Goal: Task Accomplishment & Management: Manage account settings

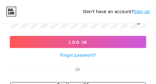
scroll to position [15, 0]
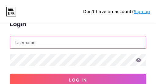
type input "slepejmaser"
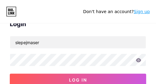
click at [10, 74] on button "Log In" at bounding box center [78, 80] width 136 height 12
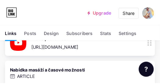
scroll to position [143, 0]
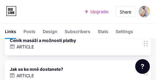
click at [43, 40] on div "Ceník masáží a možnosti platby" at bounding box center [43, 40] width 66 height 6
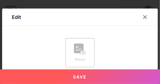
type input "Ceník masáží a možnosti platby"
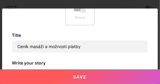
scroll to position [0, 0]
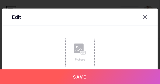
click at [16, 17] on div "Edit" at bounding box center [16, 16] width 9 height 7
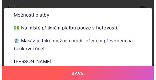
scroll to position [157, 0]
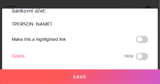
click at [80, 77] on button "Save" at bounding box center [80, 76] width 160 height 15
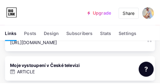
scroll to position [150, 0]
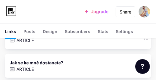
click at [47, 5] on div "Nabídka masáží a časové možnosti" at bounding box center [46, 5] width 73 height 6
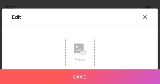
type input "Nabídka masáží a časové možnosti"
click at [16, 17] on div "Edit" at bounding box center [16, 16] width 9 height 7
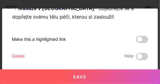
scroll to position [198, 0]
click at [37, 13] on div "Jak se ke mně dostanete?" at bounding box center [36, 13] width 53 height 6
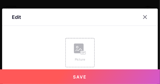
type input "Jak se ke mně dostanete?"
click at [16, 17] on div "Edit" at bounding box center [16, 16] width 9 height 7
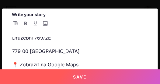
scroll to position [0, 0]
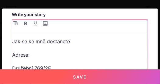
click at [45, 23] on input "file" at bounding box center [44, 23] width 7 height 7
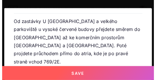
scroll to position [152, 0]
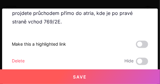
click at [80, 77] on button "Save" at bounding box center [80, 76] width 160 height 15
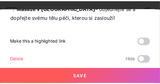
scroll to position [172, 0]
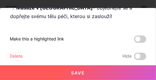
click at [43, 11] on div "Ceník masáží a možnosti platby" at bounding box center [43, 11] width 66 height 6
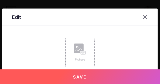
type input "Ceník masáží a možnosti platby"
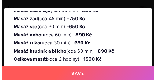
scroll to position [157, 0]
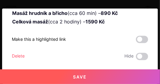
click at [80, 77] on button "Save" at bounding box center [80, 76] width 160 height 15
